Goal: Find contact information: Find contact information

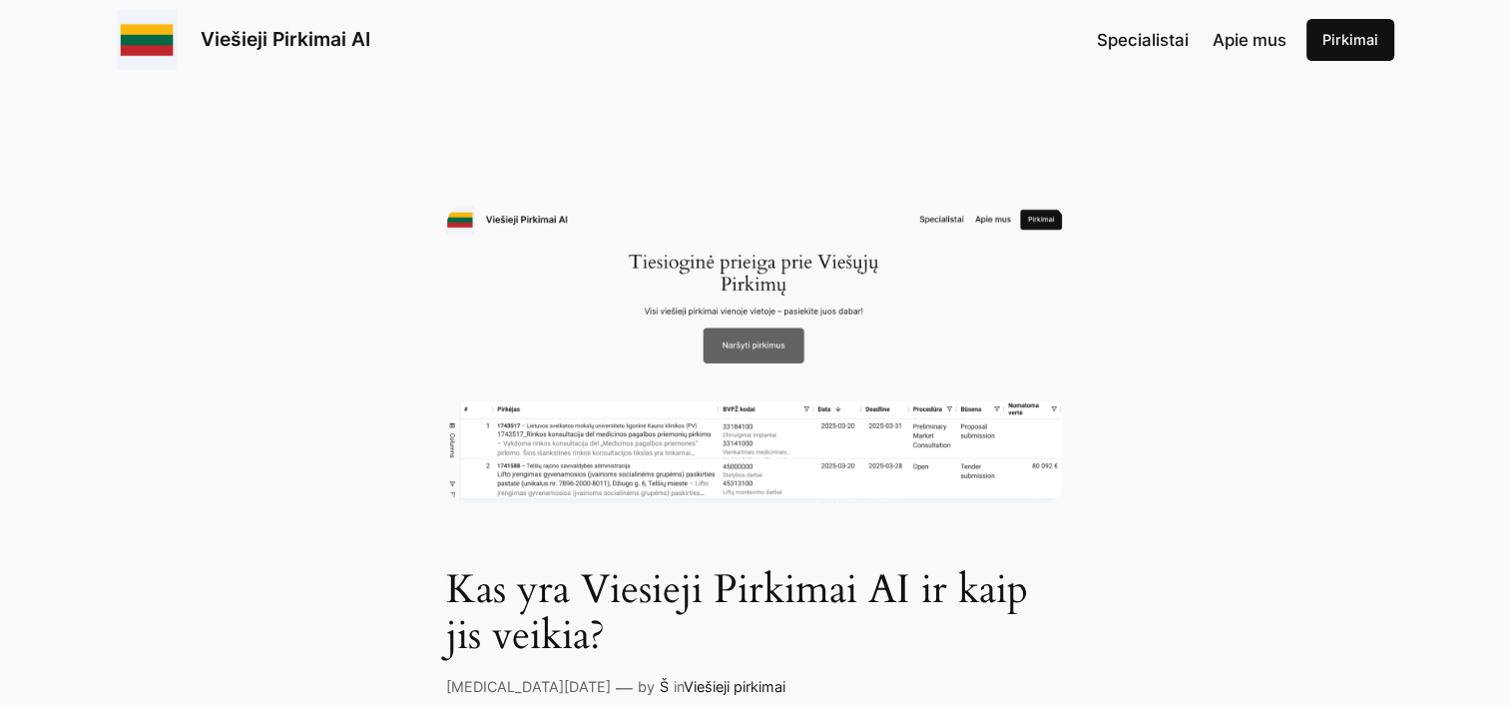
click at [1257, 38] on span "Apie mus" at bounding box center [1250, 40] width 74 height 20
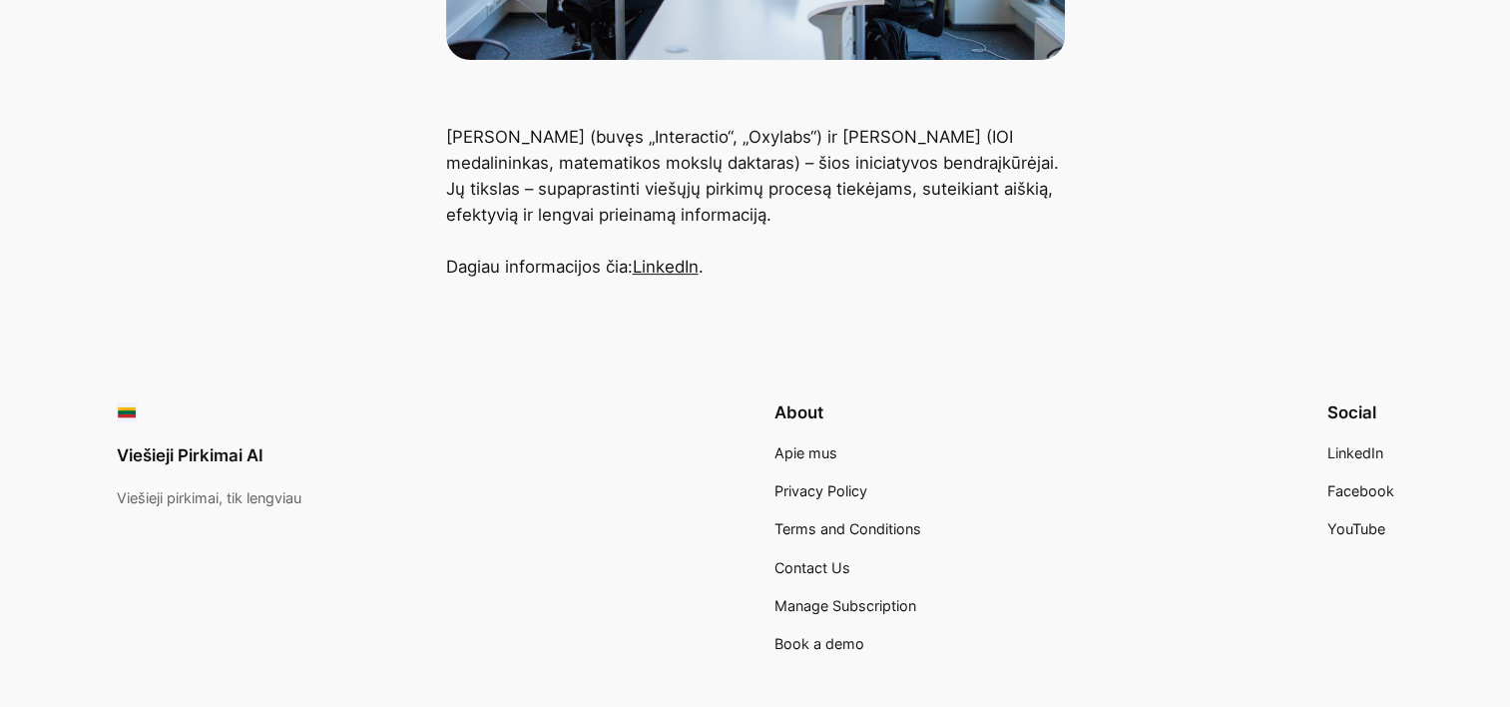
scroll to position [699, 0]
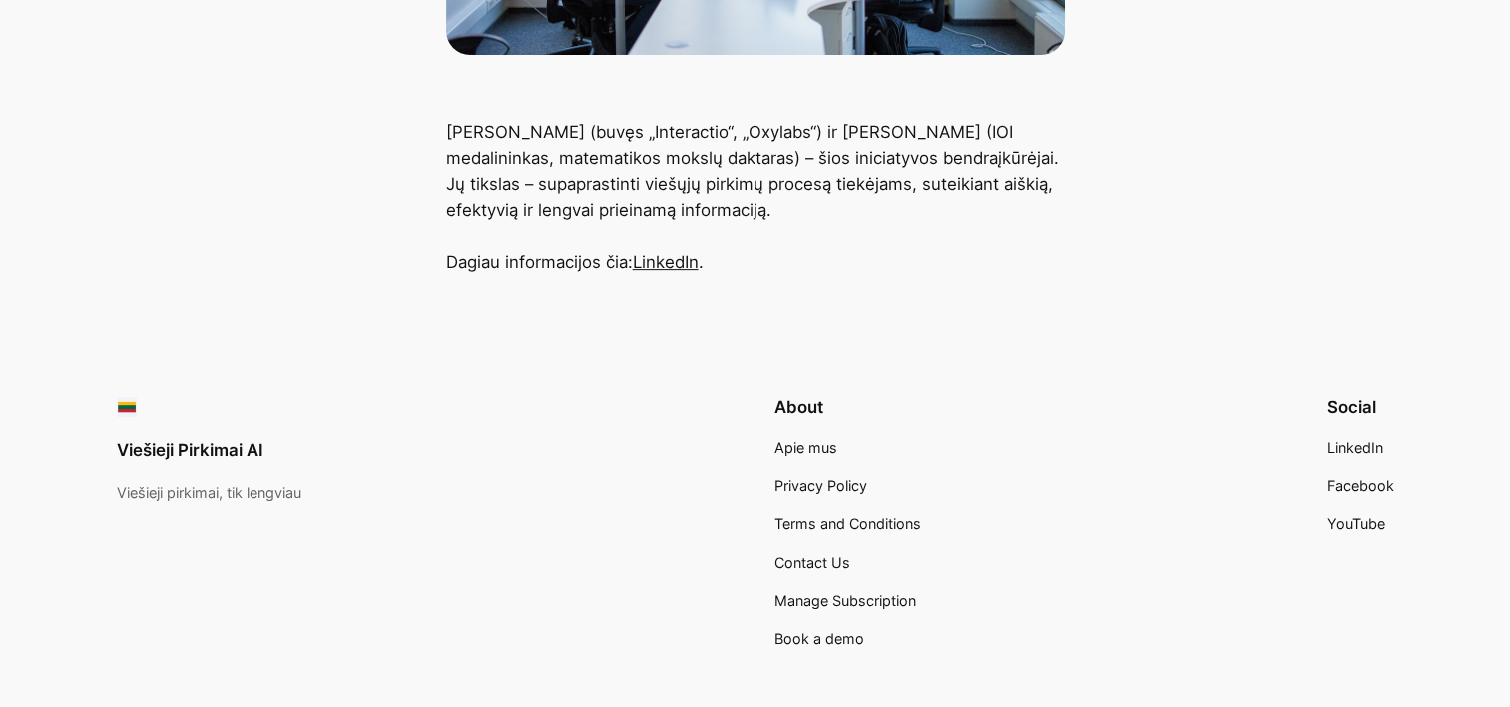
click at [196, 448] on link "Viešieji Pirkimai AI" at bounding box center [190, 450] width 147 height 20
